Goal: Task Accomplishment & Management: Use online tool/utility

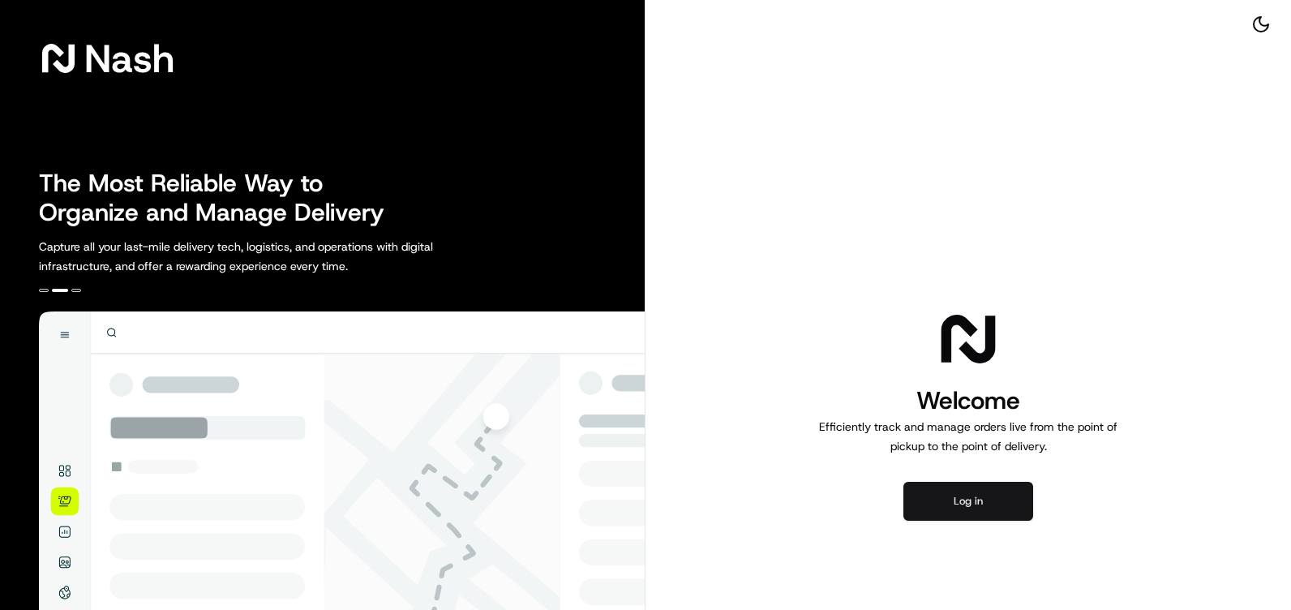
click at [948, 492] on button "Log in" at bounding box center [969, 501] width 130 height 39
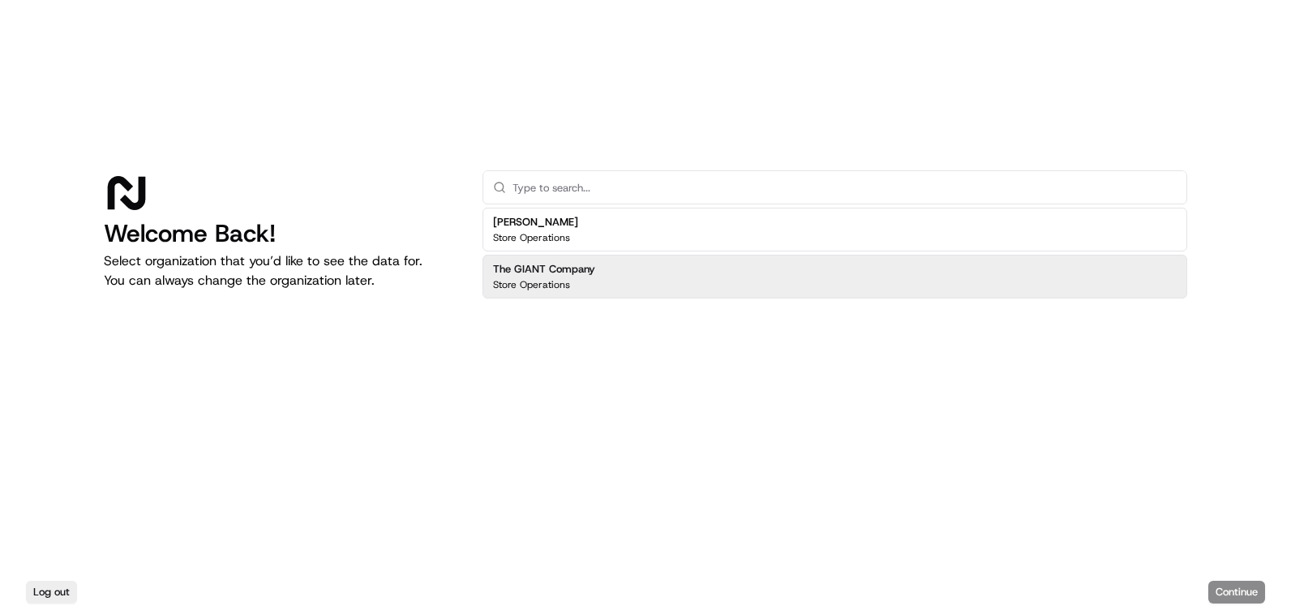
click at [635, 274] on div "The GIANT Company Store Operations" at bounding box center [835, 277] width 705 height 44
click at [1231, 594] on button "Continue" at bounding box center [1237, 592] width 57 height 23
